Goal: Transaction & Acquisition: Purchase product/service

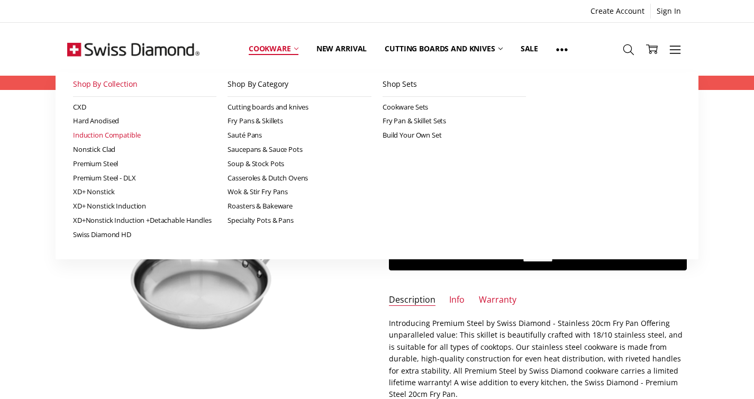
click at [124, 136] on link "Induction Compatible" at bounding box center [145, 135] width 144 height 14
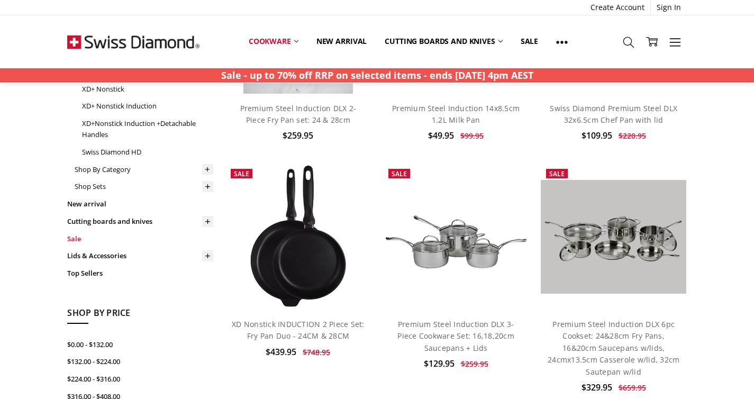
scroll to position [233, 0]
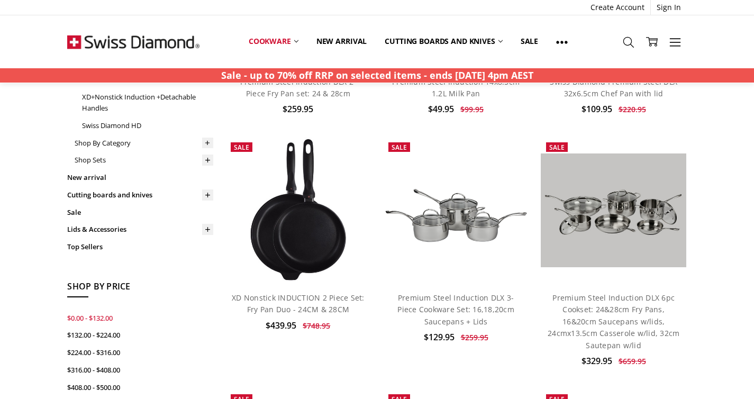
click at [97, 309] on link "$0.00 - $132.00" at bounding box center [140, 317] width 146 height 17
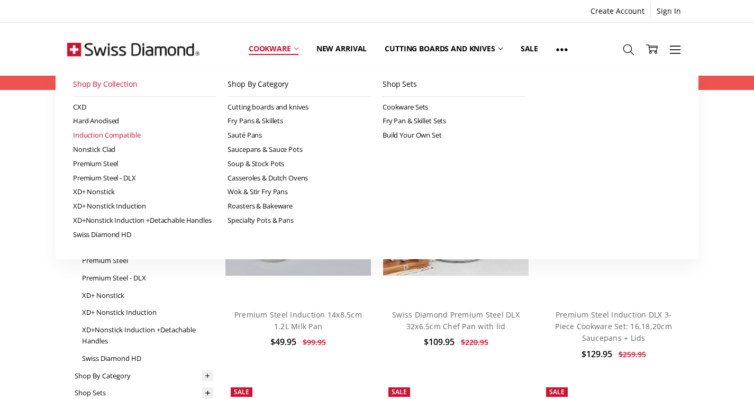
click at [256, 53] on link "Cookware" at bounding box center [274, 48] width 68 height 47
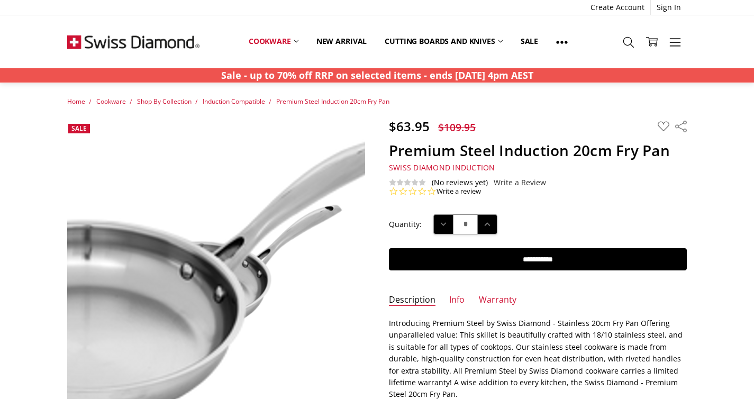
scroll to position [75, 0]
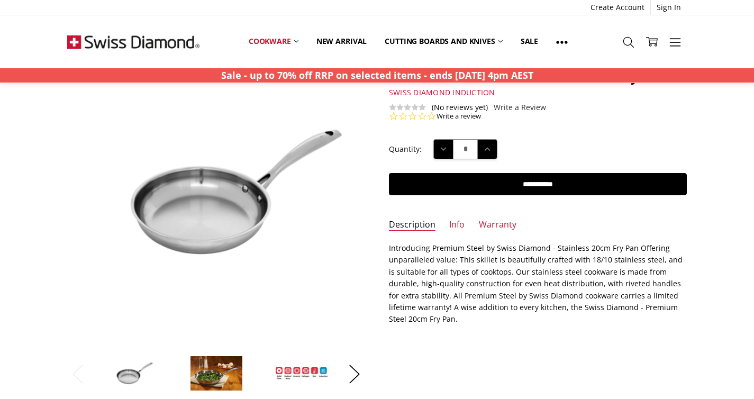
click at [202, 374] on img at bounding box center [216, 373] width 53 height 36
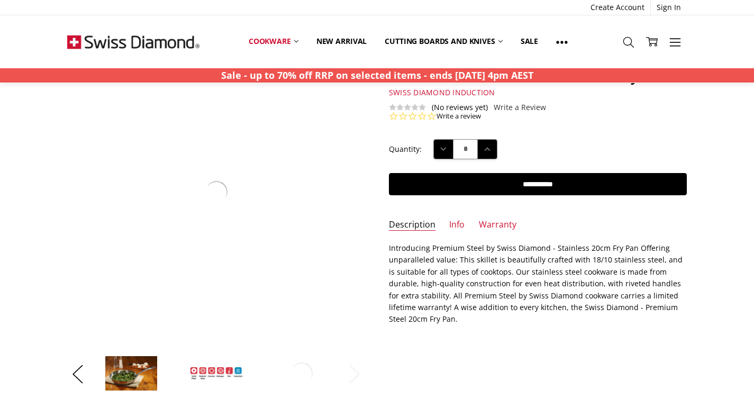
click at [211, 371] on img at bounding box center [216, 374] width 53 height 14
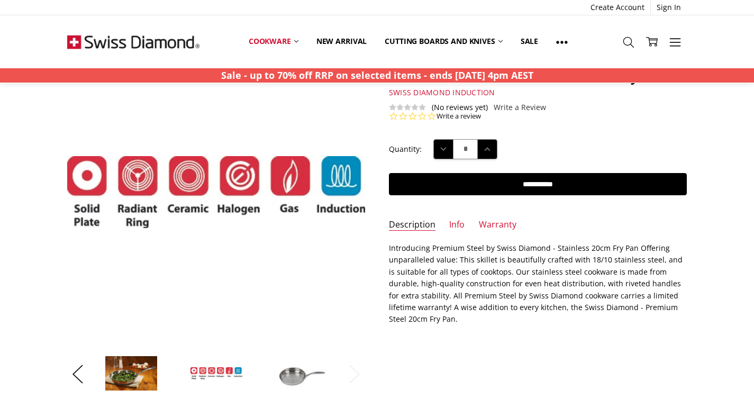
click at [302, 372] on img at bounding box center [301, 373] width 53 height 36
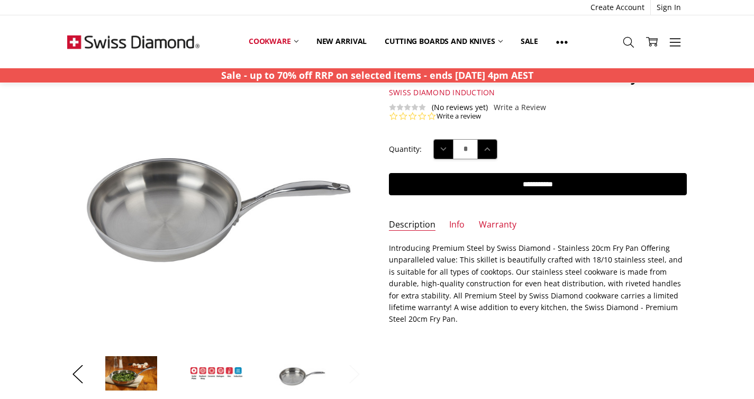
click at [360, 373] on button "Next" at bounding box center [354, 374] width 21 height 32
click at [354, 377] on button "Next" at bounding box center [354, 374] width 21 height 32
click at [76, 370] on button "Previous" at bounding box center [77, 374] width 21 height 32
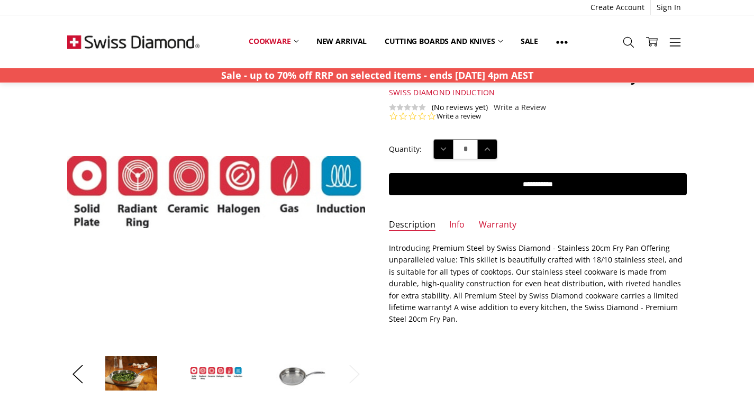
click at [114, 369] on img at bounding box center [131, 373] width 53 height 36
click at [116, 369] on img at bounding box center [131, 373] width 53 height 36
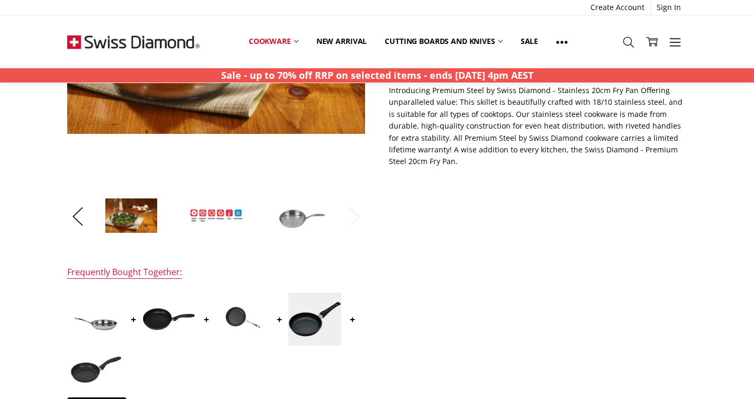
scroll to position [173, 0]
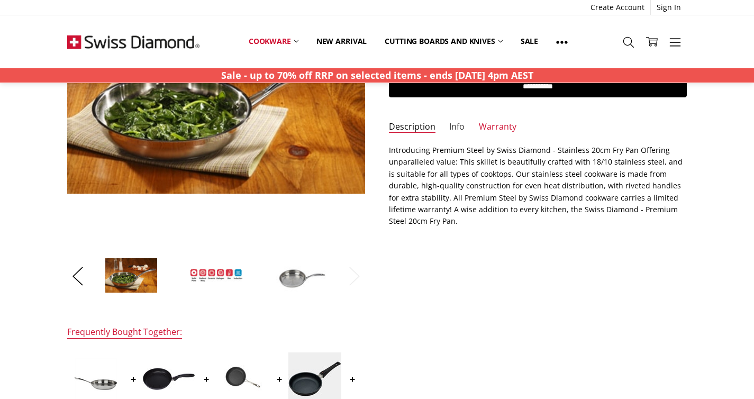
click at [455, 122] on link "Info" at bounding box center [456, 127] width 15 height 12
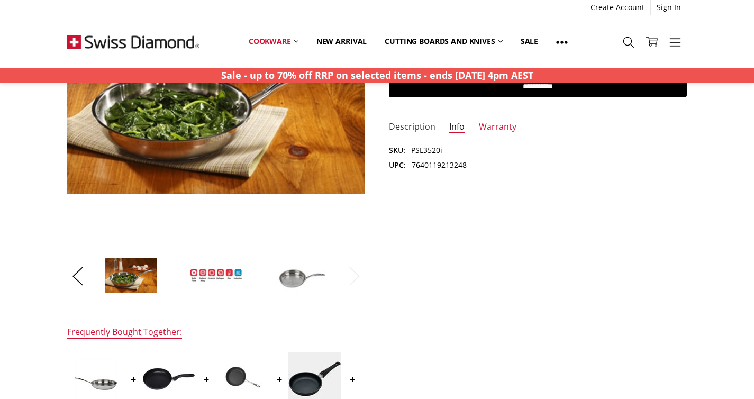
click at [399, 123] on link "Description" at bounding box center [412, 127] width 47 height 12
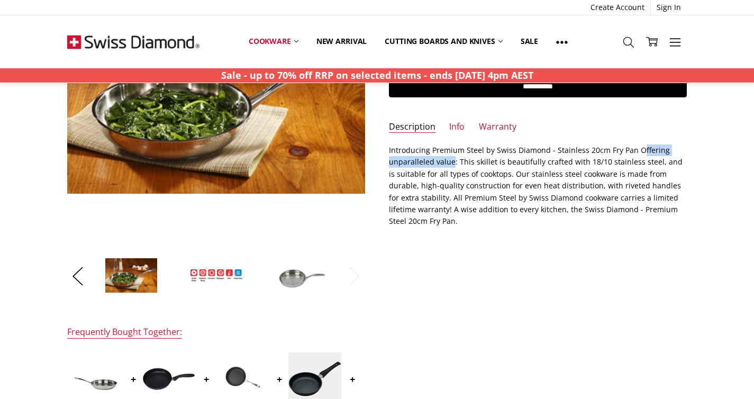
drag, startPoint x: 452, startPoint y: 163, endPoint x: 637, endPoint y: 156, distance: 185.3
click at [637, 156] on p "Introducing Premium Steel by Swiss Diamond - Stainless 20cm Fry Pan Offering un…" at bounding box center [538, 185] width 298 height 83
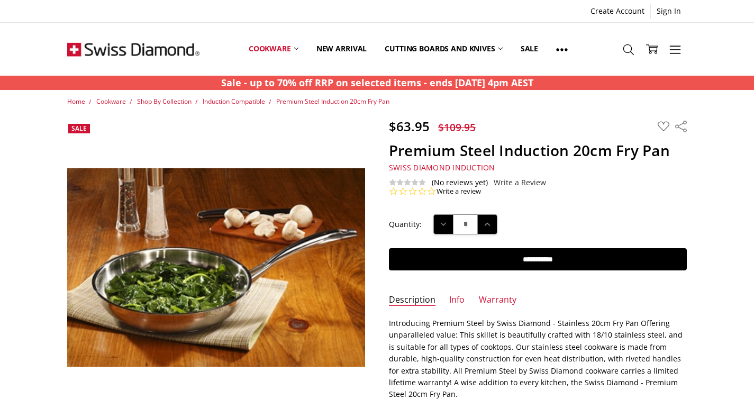
click at [579, 176] on section "$63.95 $109.95 MSRP: You save Add to Wish List" at bounding box center [537, 157] width 321 height 78
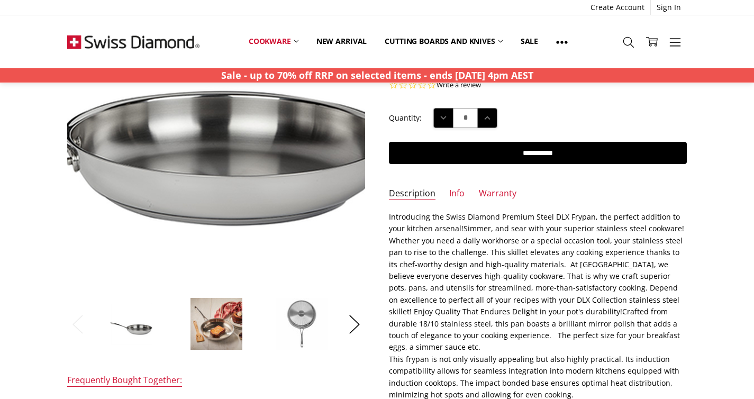
scroll to position [136, 0]
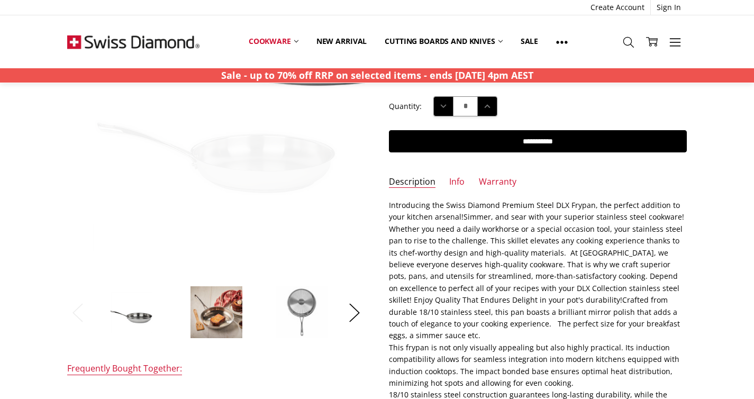
click at [223, 299] on img at bounding box center [216, 312] width 53 height 53
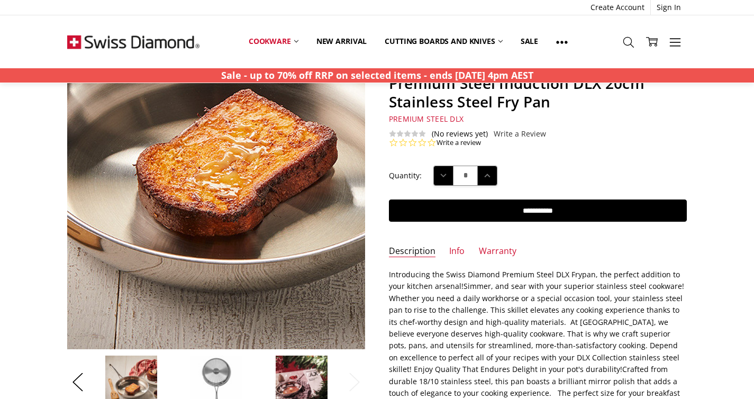
scroll to position [67, 0]
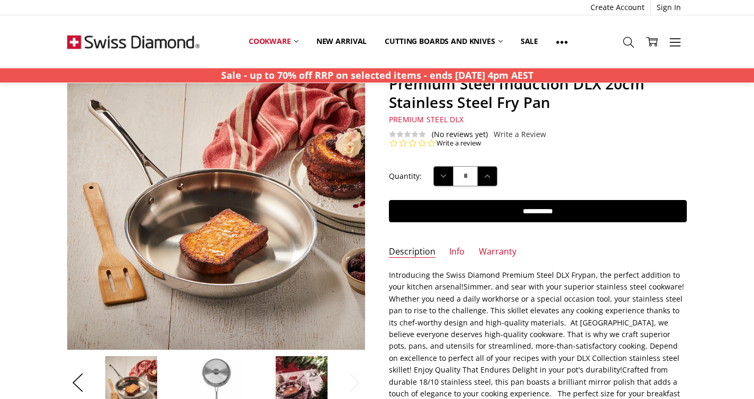
click at [217, 361] on img at bounding box center [216, 381] width 53 height 53
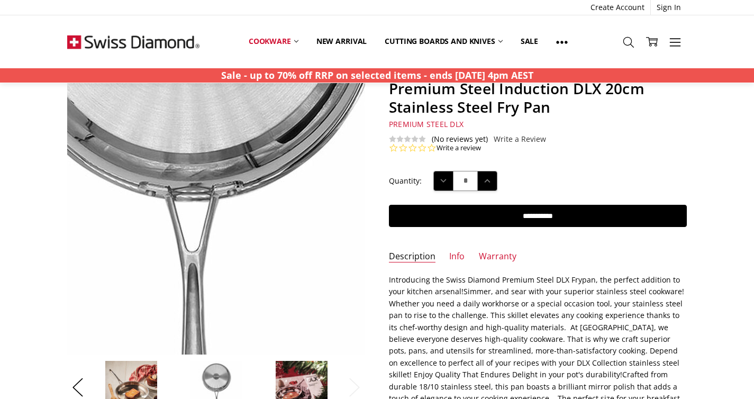
scroll to position [192, 0]
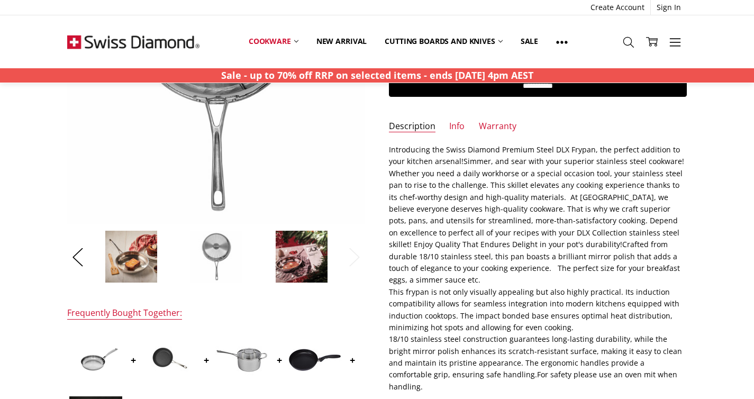
click at [67, 254] on section "Sale Previous Next" at bounding box center [216, 105] width 321 height 358
click at [70, 254] on button "Previous" at bounding box center [77, 257] width 21 height 32
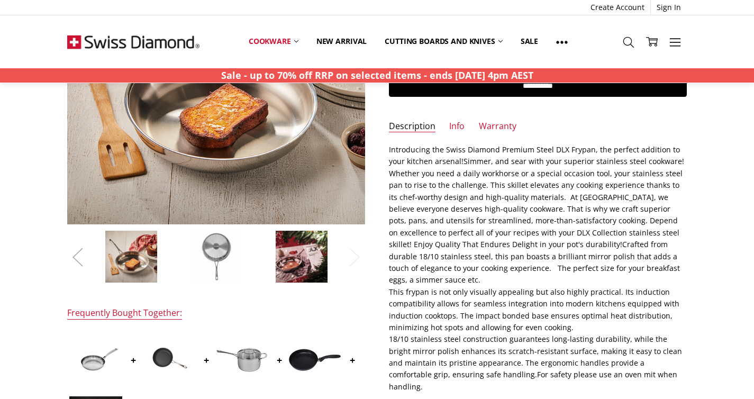
click at [77, 253] on button "Previous" at bounding box center [77, 257] width 21 height 32
click at [135, 256] on img at bounding box center [131, 256] width 53 height 53
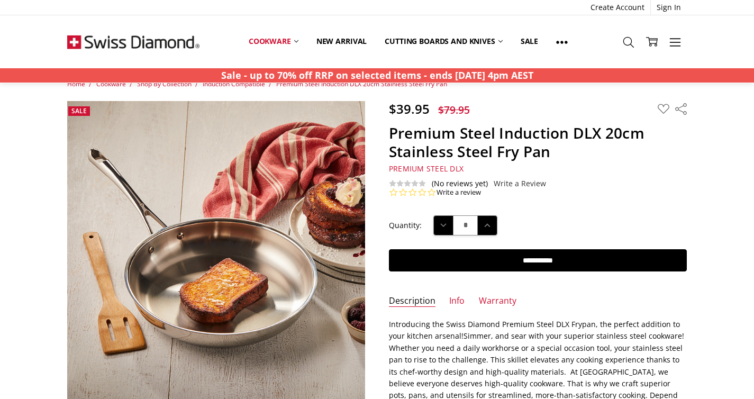
scroll to position [0, 0]
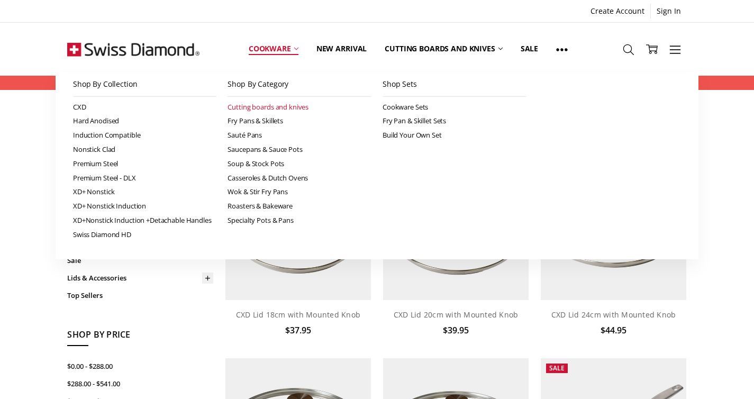
drag, startPoint x: 271, startPoint y: 104, endPoint x: 277, endPoint y: 104, distance: 6.3
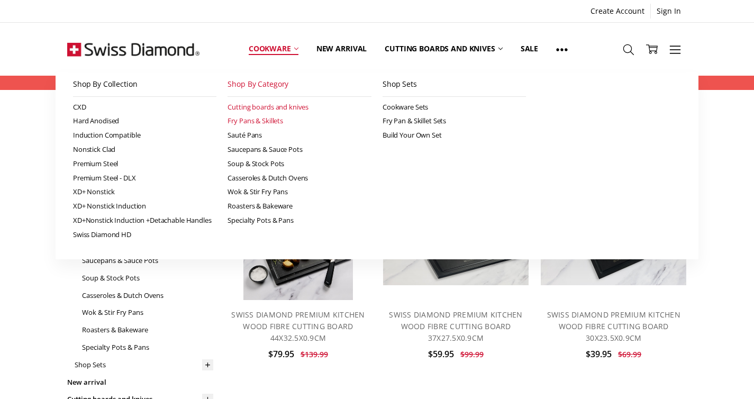
click at [267, 118] on link "Fry Pans & Skillets" at bounding box center [299, 121] width 144 height 14
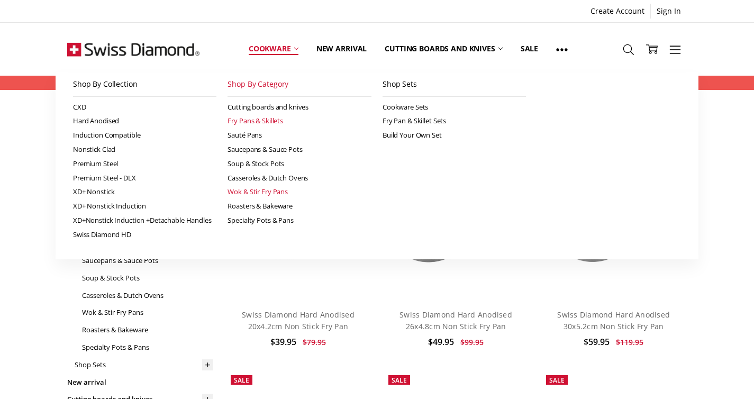
click at [265, 190] on link "Wok & Stir Fry Pans" at bounding box center [299, 192] width 144 height 14
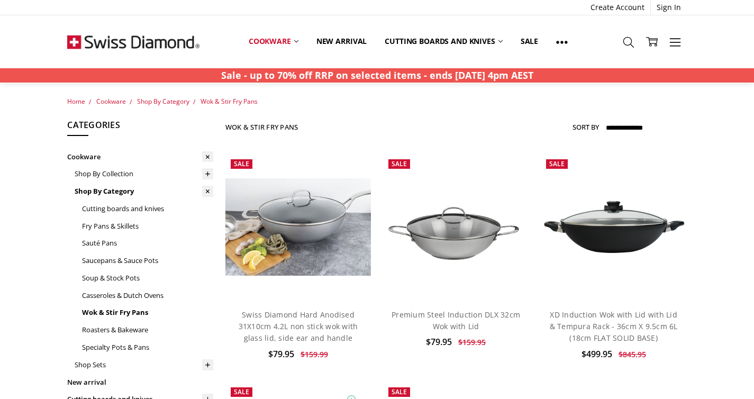
scroll to position [205, 0]
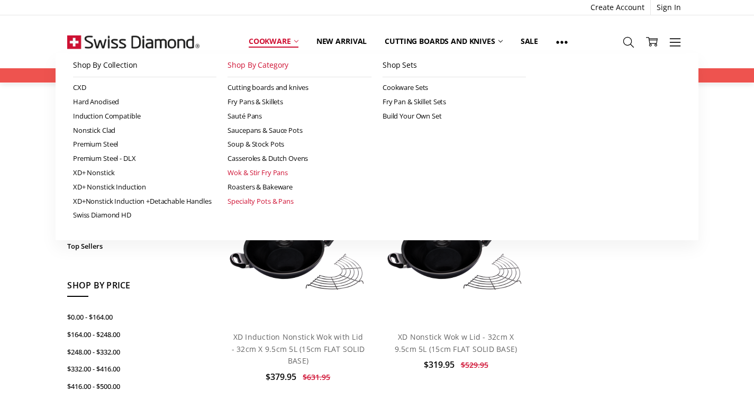
click at [267, 200] on link "Specialty Pots & Pans" at bounding box center [299, 201] width 144 height 14
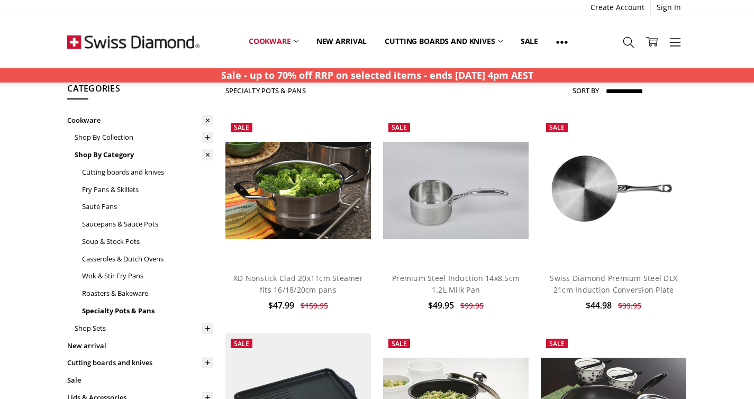
scroll to position [188, 0]
